Goal: Book appointment/travel/reservation

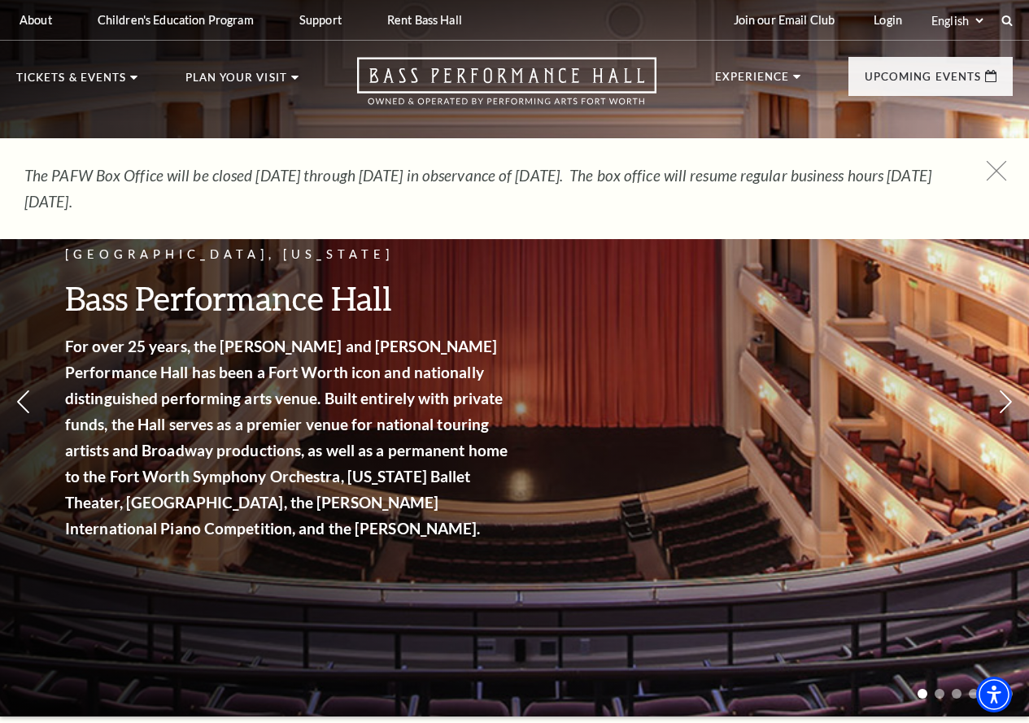
click at [583, 165] on icon at bounding box center [997, 171] width 20 height 20
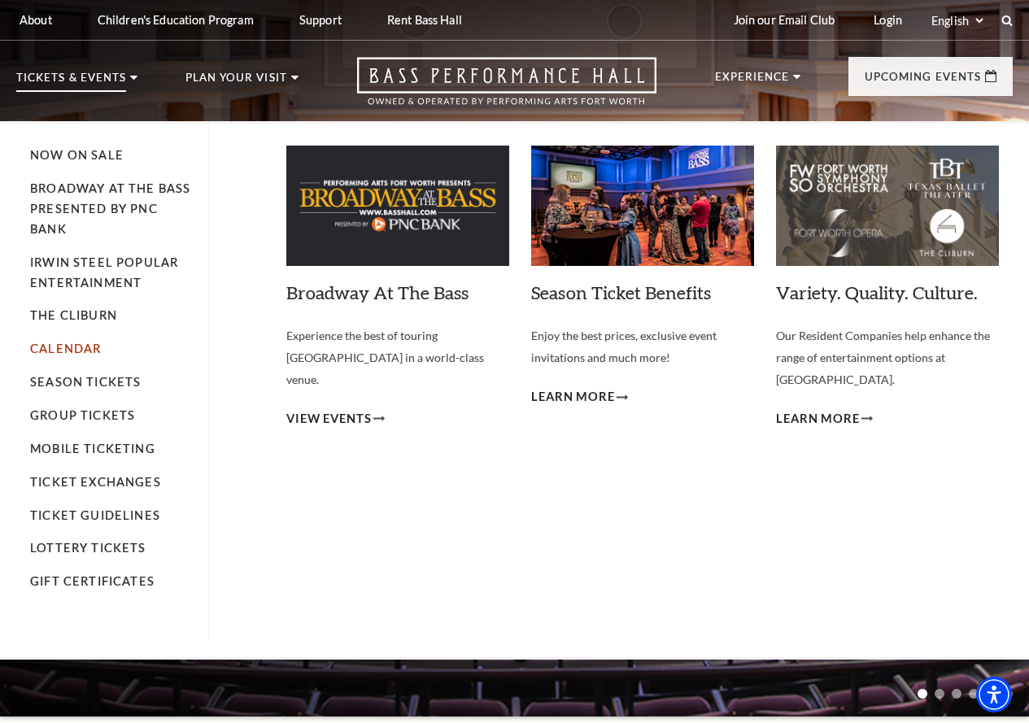
click at [59, 349] on link "Calendar" at bounding box center [65, 349] width 71 height 14
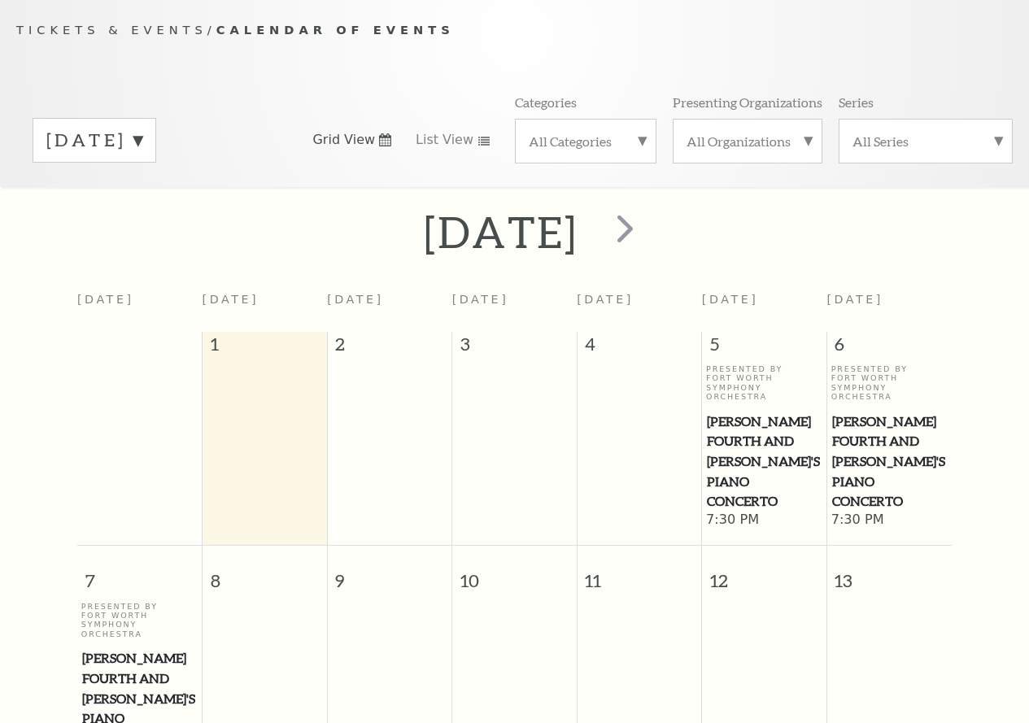
scroll to position [144, 0]
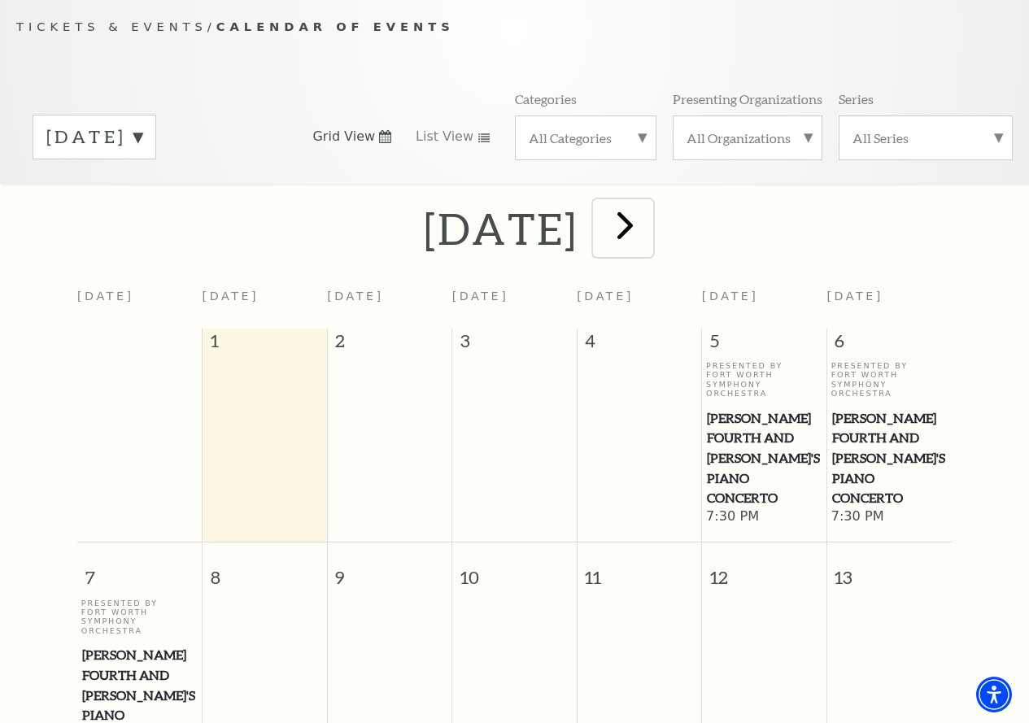
click at [648, 233] on span "next" at bounding box center [625, 225] width 46 height 46
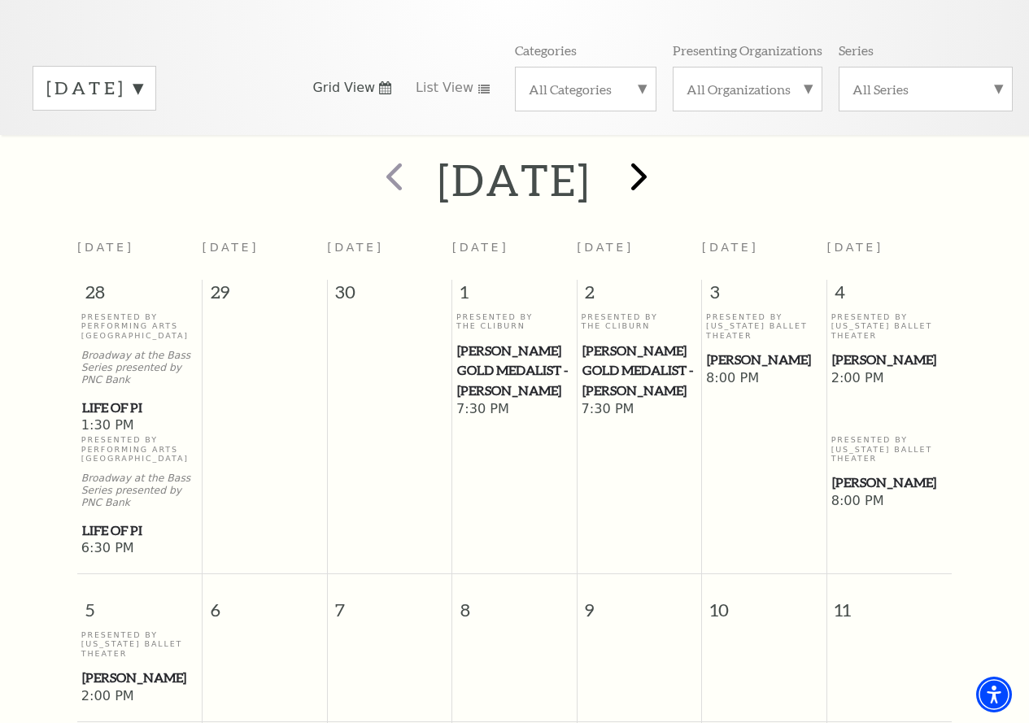
scroll to position [0, 0]
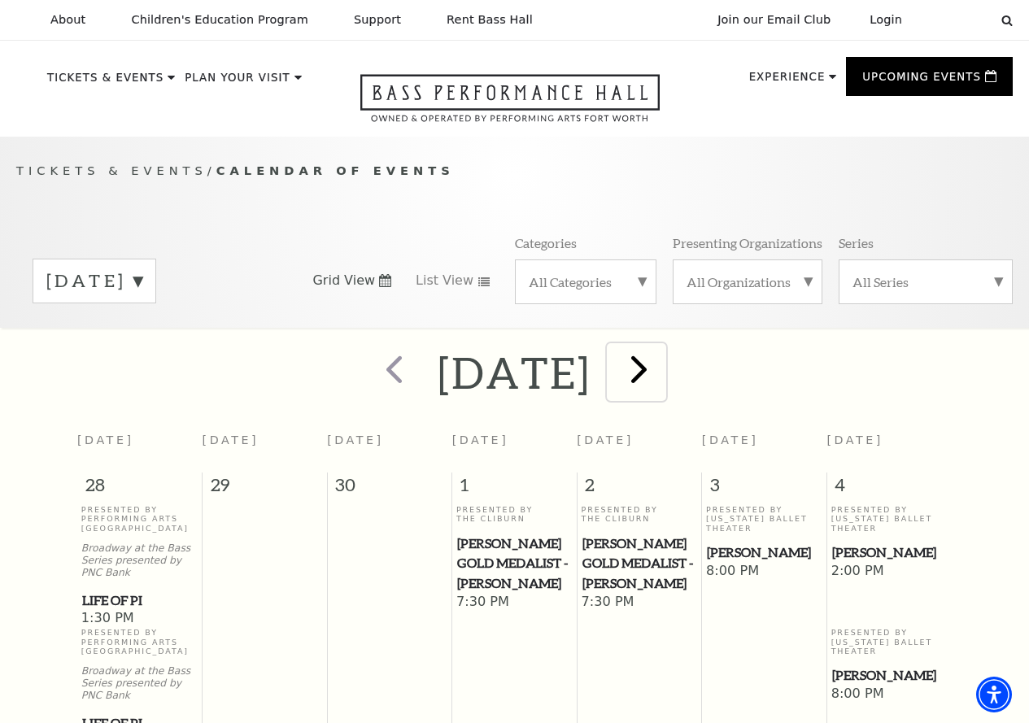
click at [662, 390] on span "next" at bounding box center [639, 369] width 46 height 46
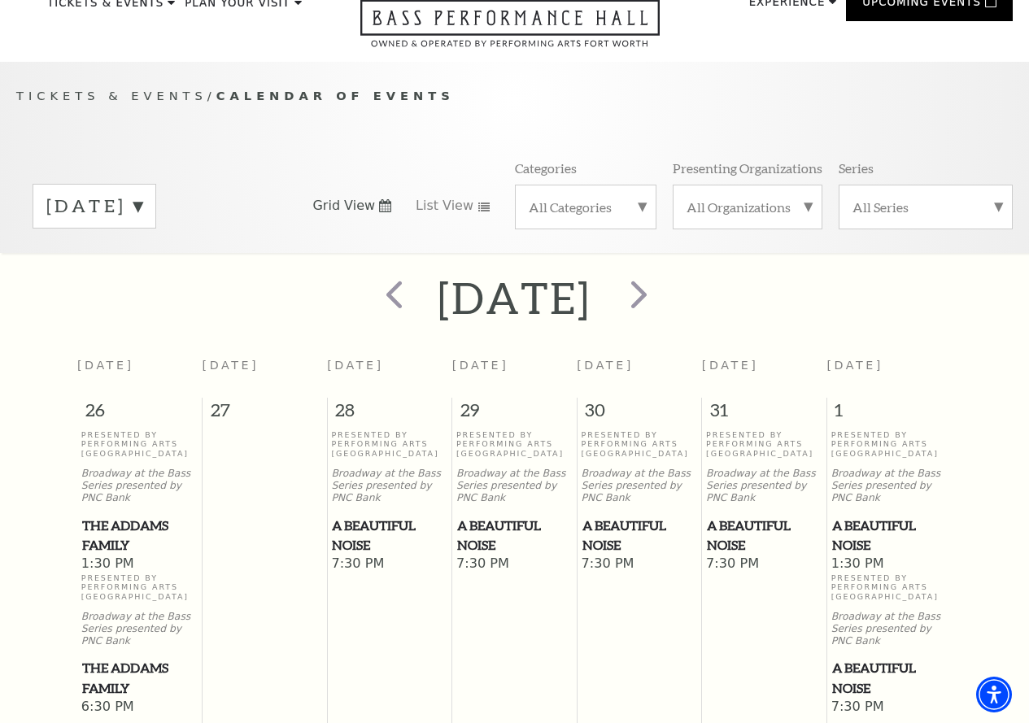
scroll to position [63, 0]
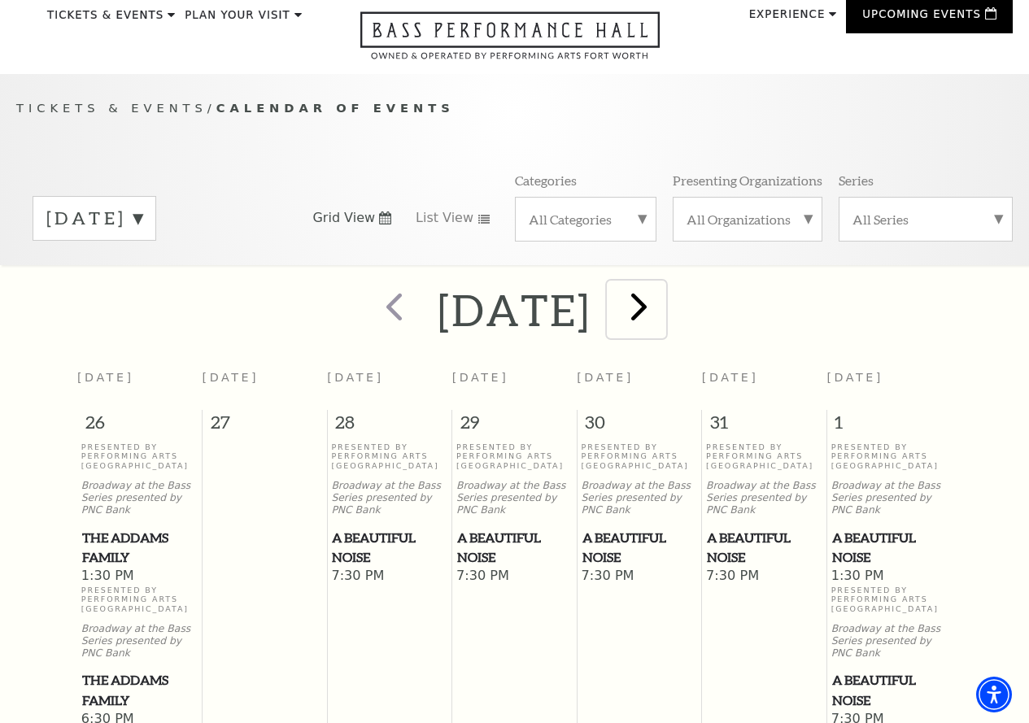
click at [662, 316] on span "next" at bounding box center [639, 306] width 46 height 46
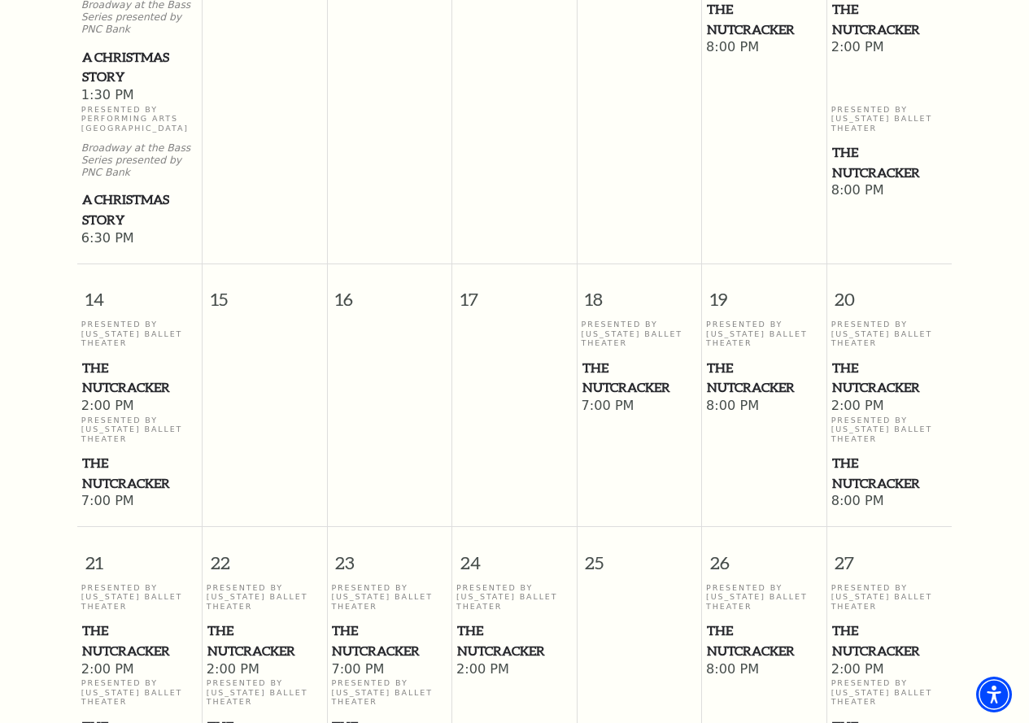
scroll to position [957, 0]
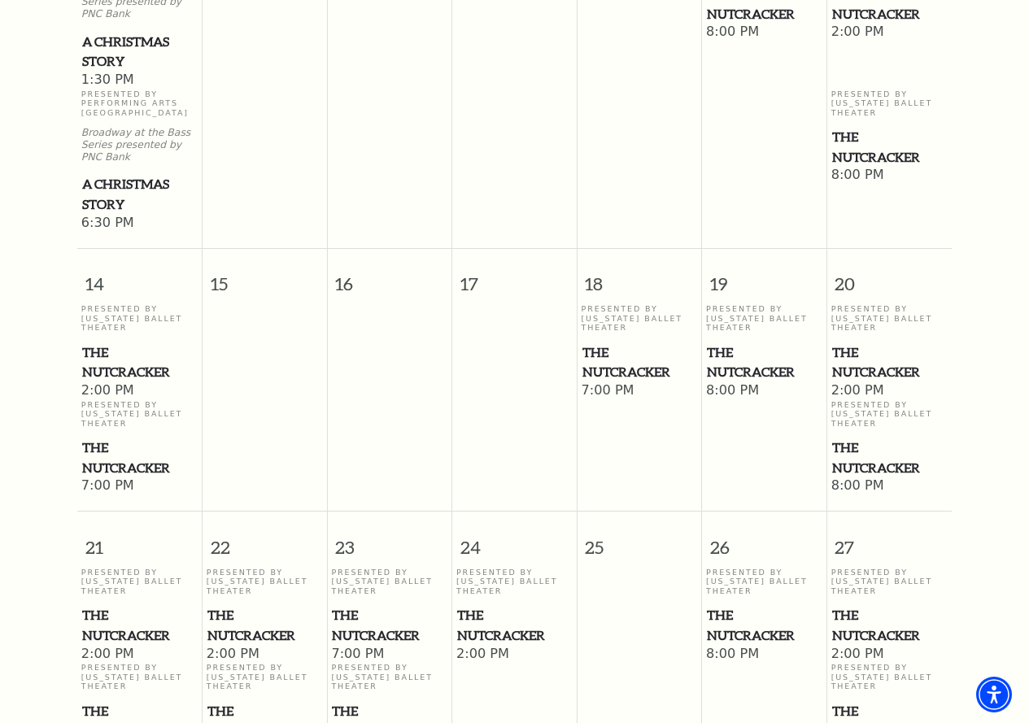
click at [854, 443] on span "The Nutcracker" at bounding box center [890, 458] width 116 height 40
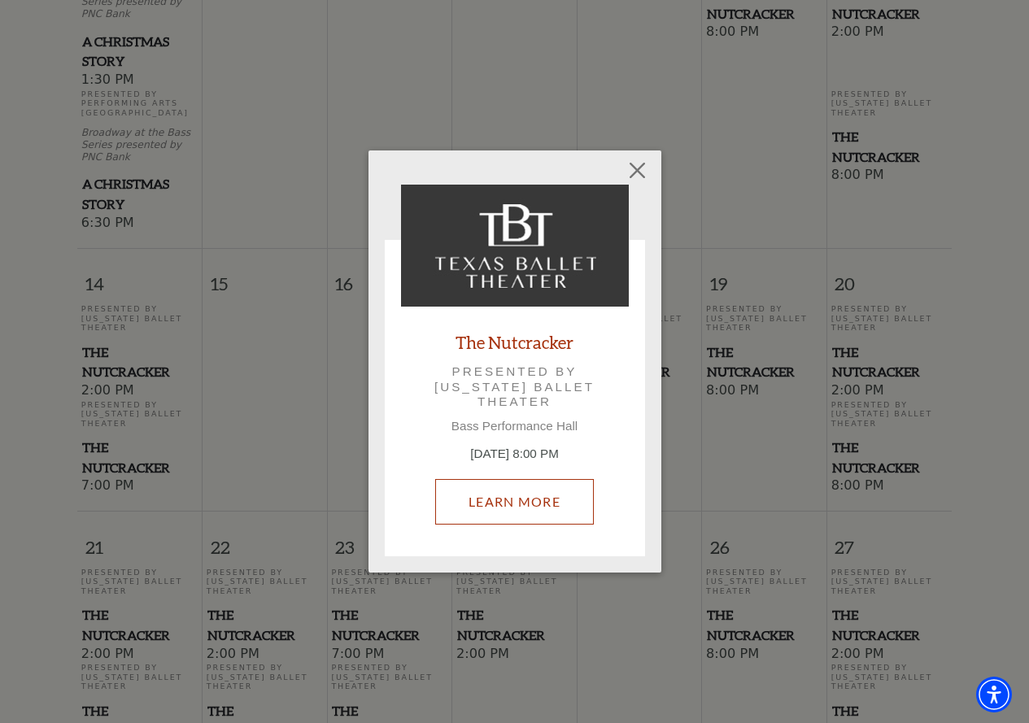
click at [558, 495] on link "Learn More" at bounding box center [514, 502] width 159 height 46
